Goal: Task Accomplishment & Management: Use online tool/utility

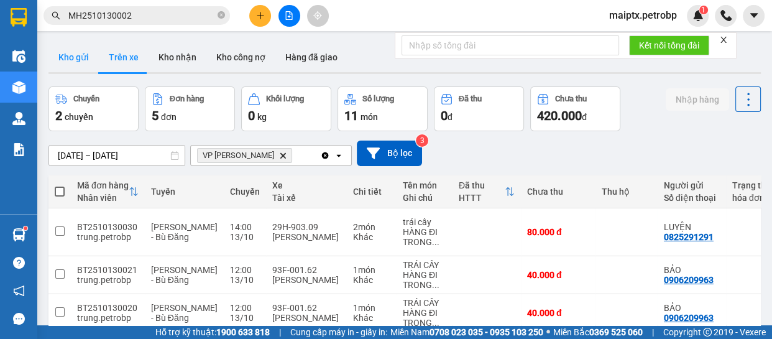
click at [81, 60] on button "Kho gửi" at bounding box center [74, 57] width 50 height 30
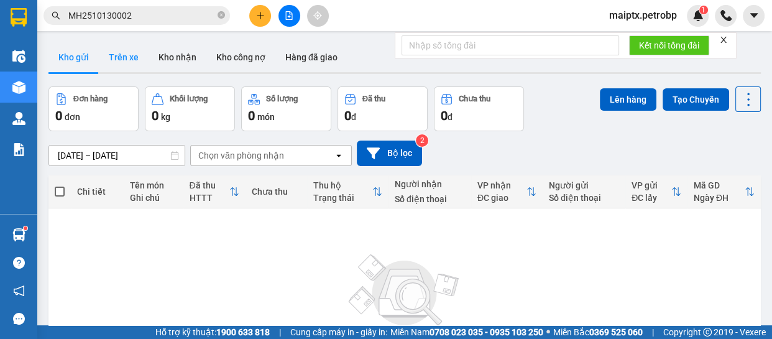
click at [124, 59] on button "Trên xe" at bounding box center [124, 57] width 50 height 30
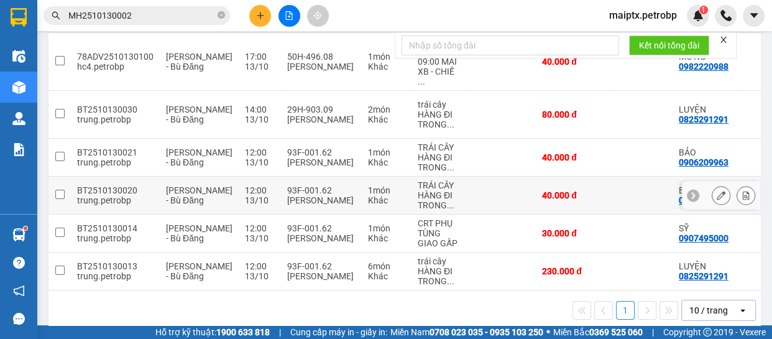
scroll to position [62, 0]
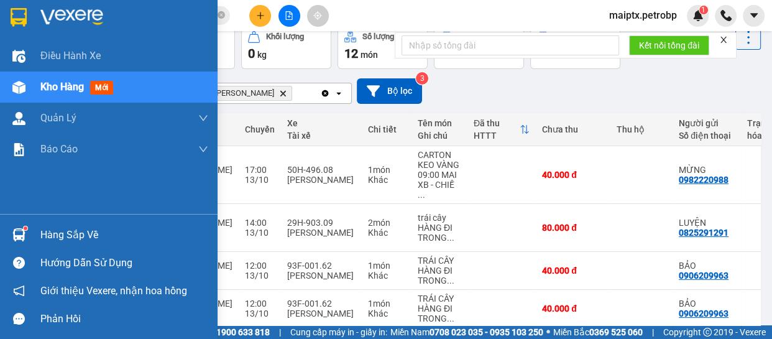
click at [30, 230] on div "Hàng sắp về" at bounding box center [109, 235] width 218 height 28
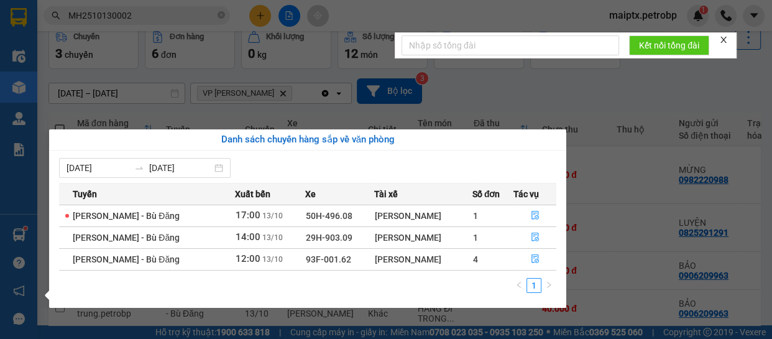
click at [529, 88] on section "Kết quả tìm kiếm ( 1 ) Bộ lọc Mã ĐH Trạng thái Món hàng Tổng cước Chưa cước Ngư…" at bounding box center [386, 169] width 772 height 339
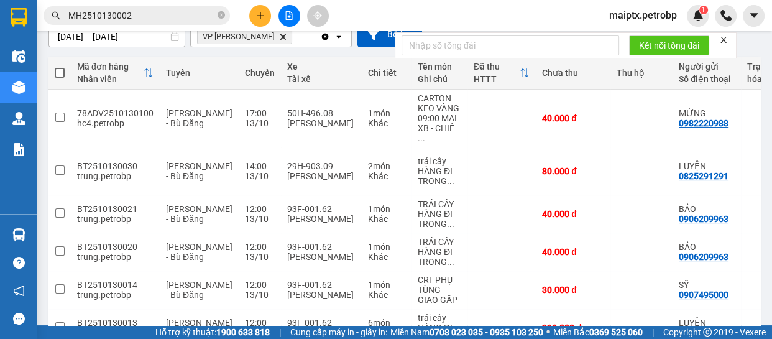
scroll to position [0, 0]
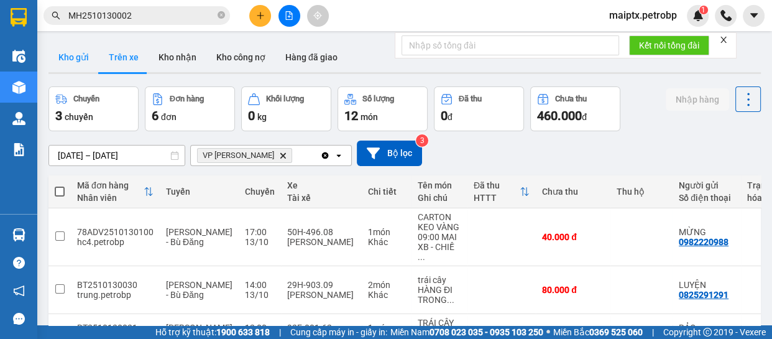
click at [87, 57] on button "Kho gửi" at bounding box center [74, 57] width 50 height 30
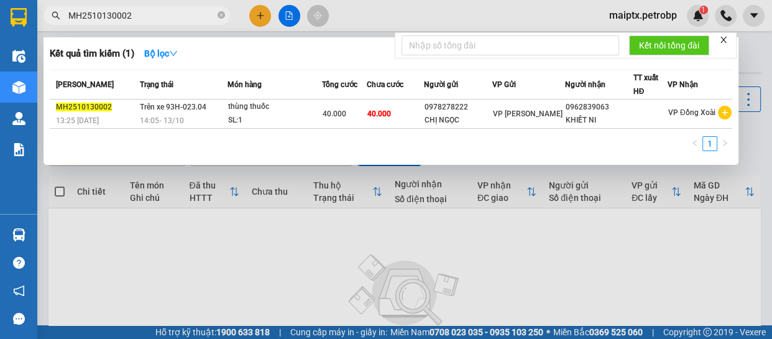
click at [106, 17] on input "MH2510130002" at bounding box center [141, 16] width 147 height 14
click at [136, 19] on input "MH2510100002" at bounding box center [141, 16] width 147 height 14
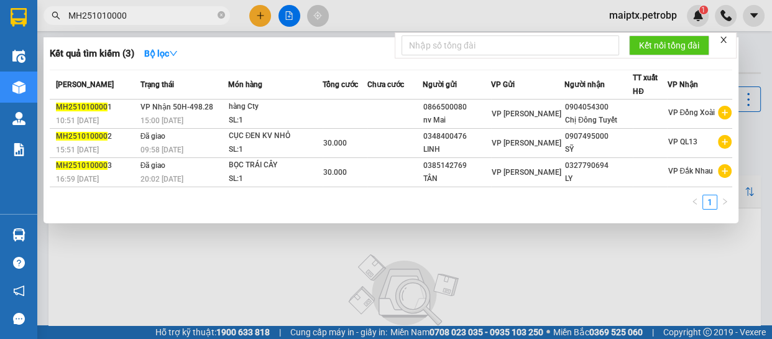
click at [142, 250] on div at bounding box center [386, 169] width 772 height 339
click at [126, 15] on input "MH251010000" at bounding box center [141, 16] width 147 height 14
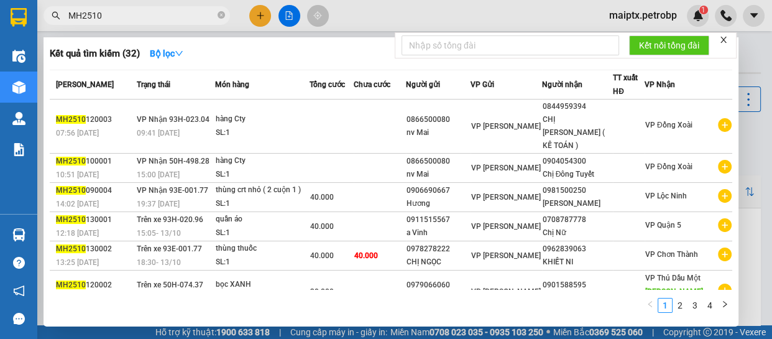
type input "MH2510"
click at [172, 301] on div "1 2 3 4" at bounding box center [391, 308] width 683 height 22
click at [161, 13] on input "MH2510" at bounding box center [141, 16] width 147 height 14
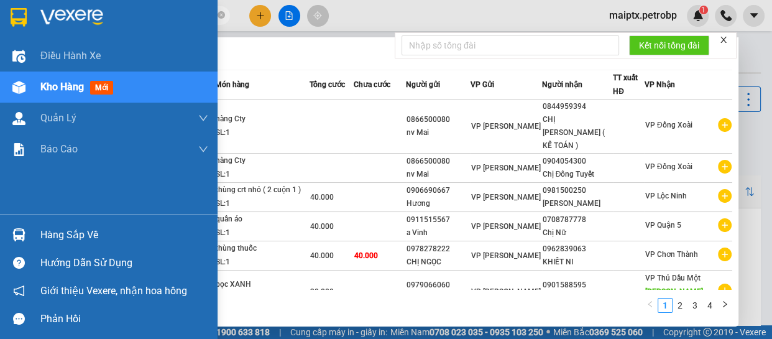
click at [33, 238] on div "Hàng sắp về" at bounding box center [109, 235] width 218 height 28
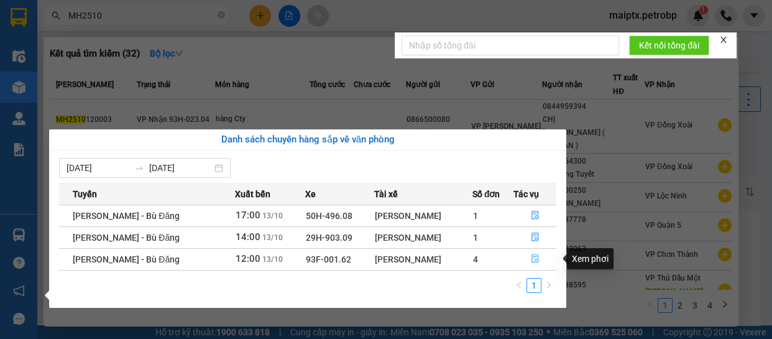
click at [534, 259] on icon "file-done" at bounding box center [535, 258] width 9 height 9
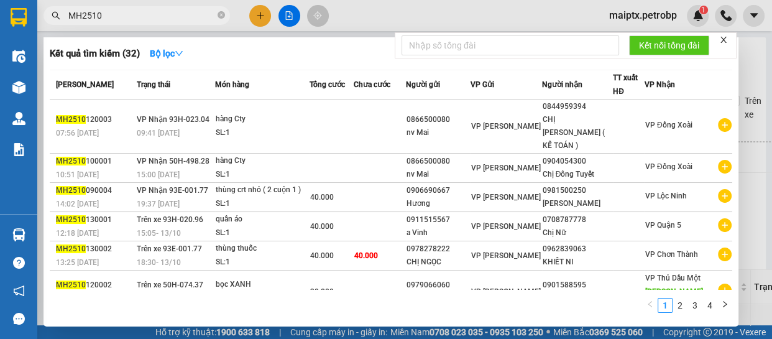
click at [377, 7] on div at bounding box center [386, 169] width 772 height 339
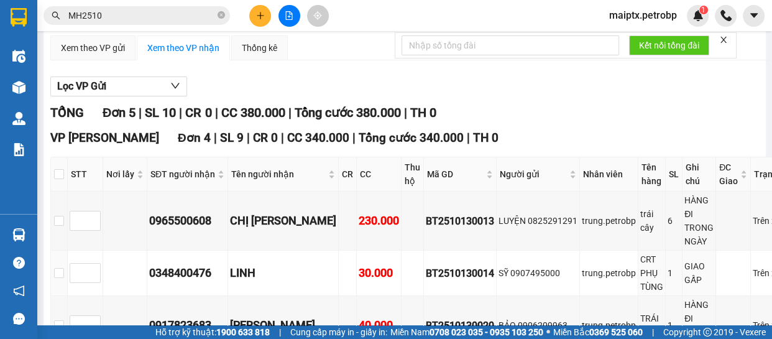
scroll to position [226, 0]
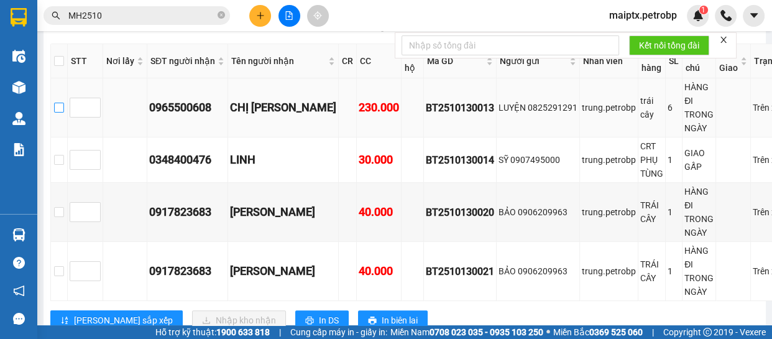
click at [62, 106] on input "checkbox" at bounding box center [59, 108] width 10 height 10
checkbox input "true"
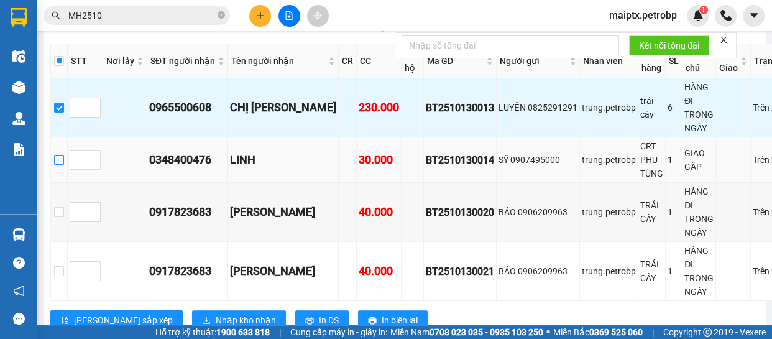
click at [64, 153] on label at bounding box center [59, 160] width 10 height 14
click at [64, 155] on input "checkbox" at bounding box center [59, 160] width 10 height 10
checkbox input "true"
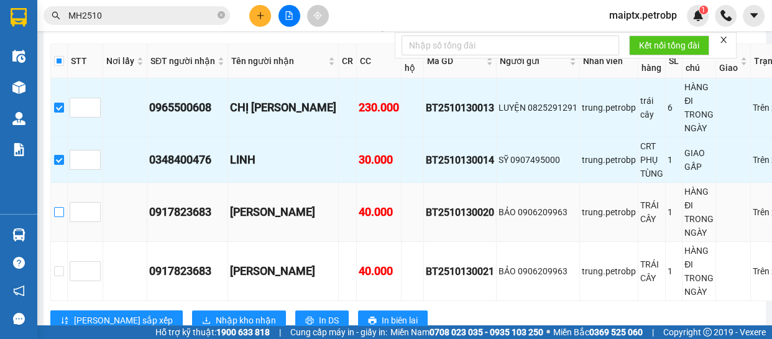
click at [63, 211] on input "checkbox" at bounding box center [59, 212] width 10 height 10
checkbox input "true"
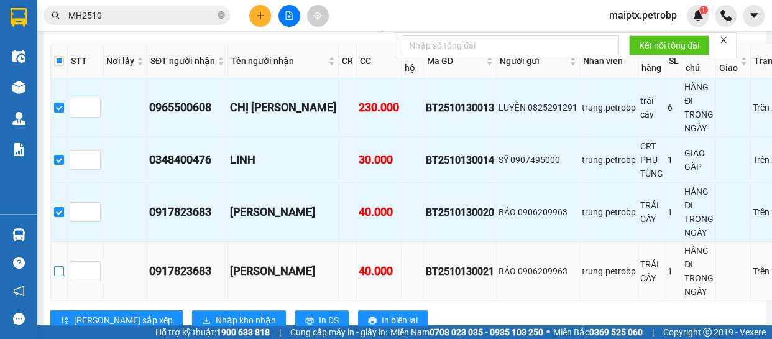
click at [64, 273] on input "checkbox" at bounding box center [59, 271] width 10 height 10
checkbox input "true"
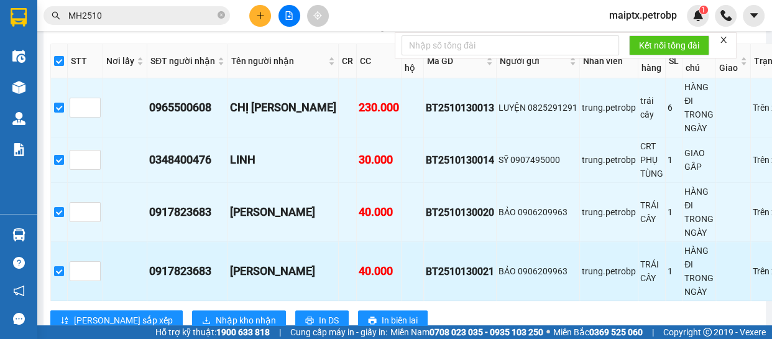
scroll to position [339, 0]
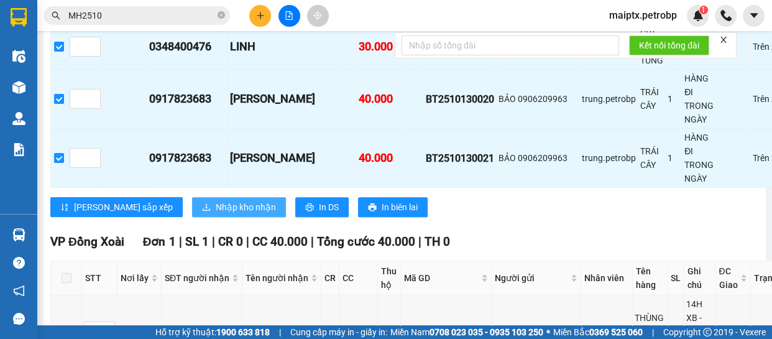
click at [216, 210] on span "Nhập kho nhận" at bounding box center [246, 207] width 60 height 14
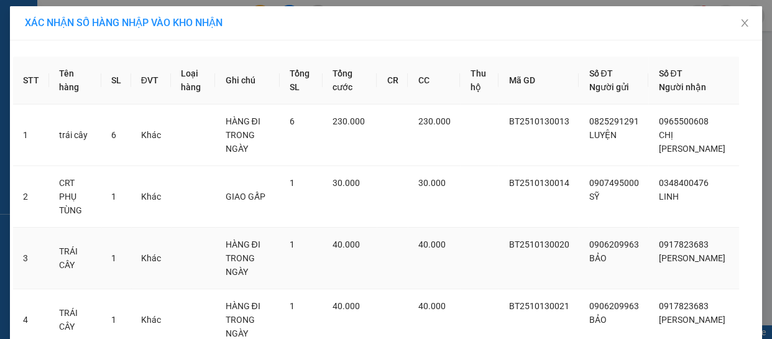
scroll to position [88, 0]
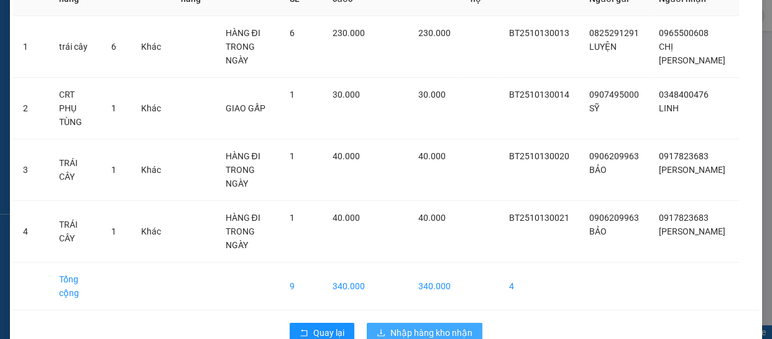
click at [443, 326] on span "Nhập hàng kho nhận" at bounding box center [432, 333] width 82 height 14
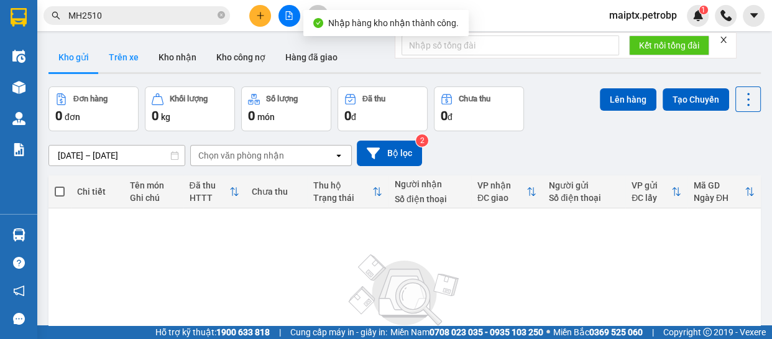
click at [131, 52] on button "Trên xe" at bounding box center [124, 57] width 50 height 30
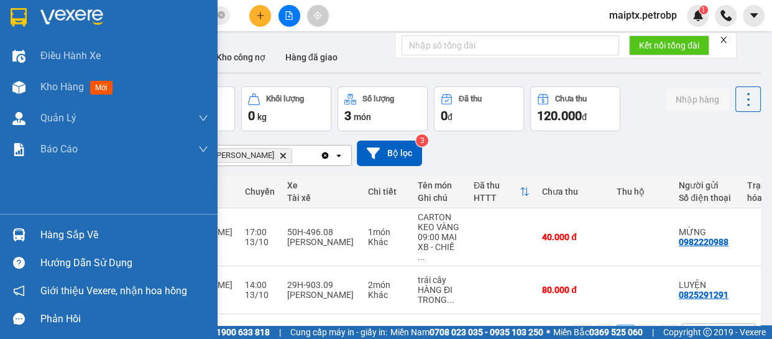
click at [22, 234] on img at bounding box center [18, 234] width 13 height 13
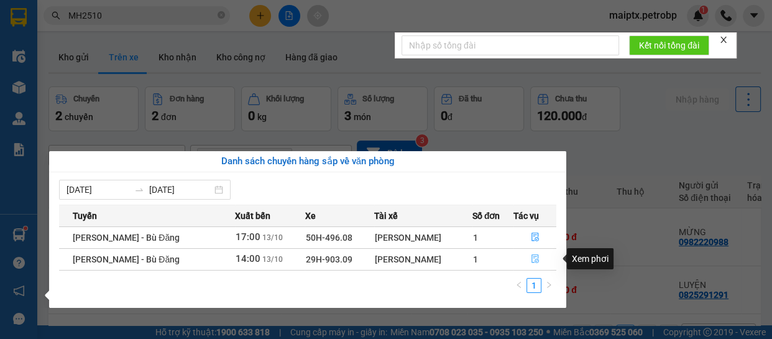
click at [540, 262] on button "button" at bounding box center [535, 259] width 42 height 20
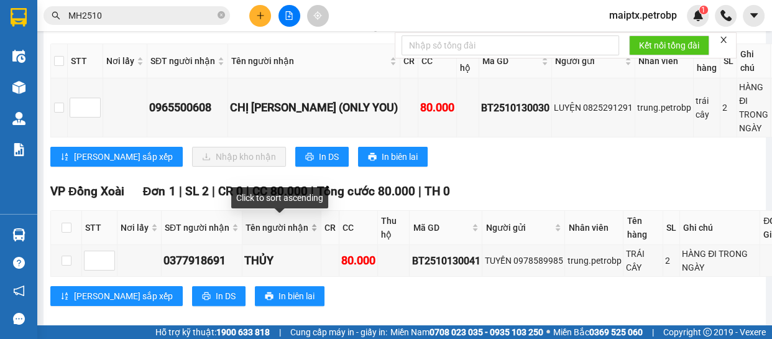
scroll to position [113, 0]
